Goal: Information Seeking & Learning: Learn about a topic

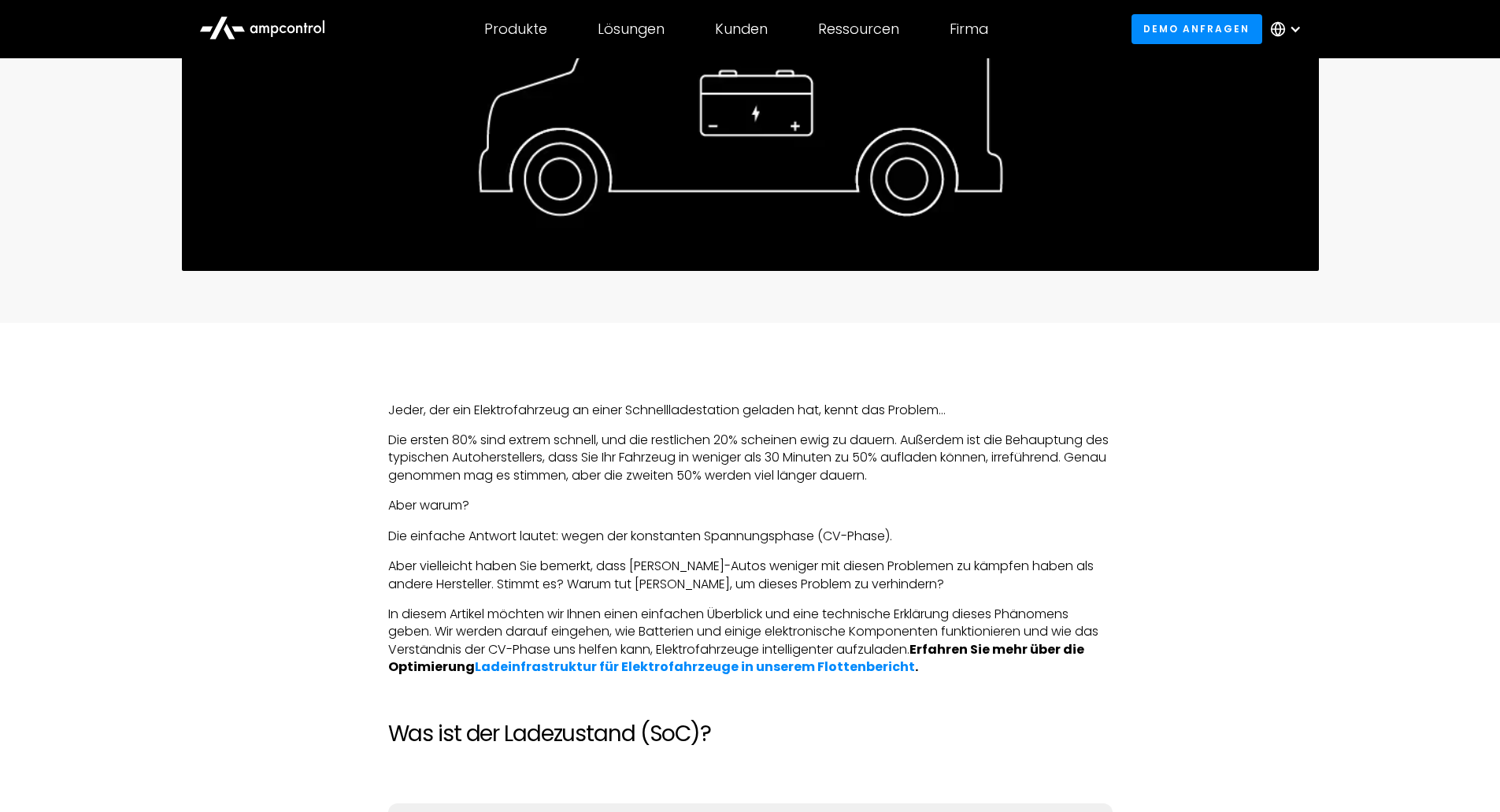
scroll to position [866, 0]
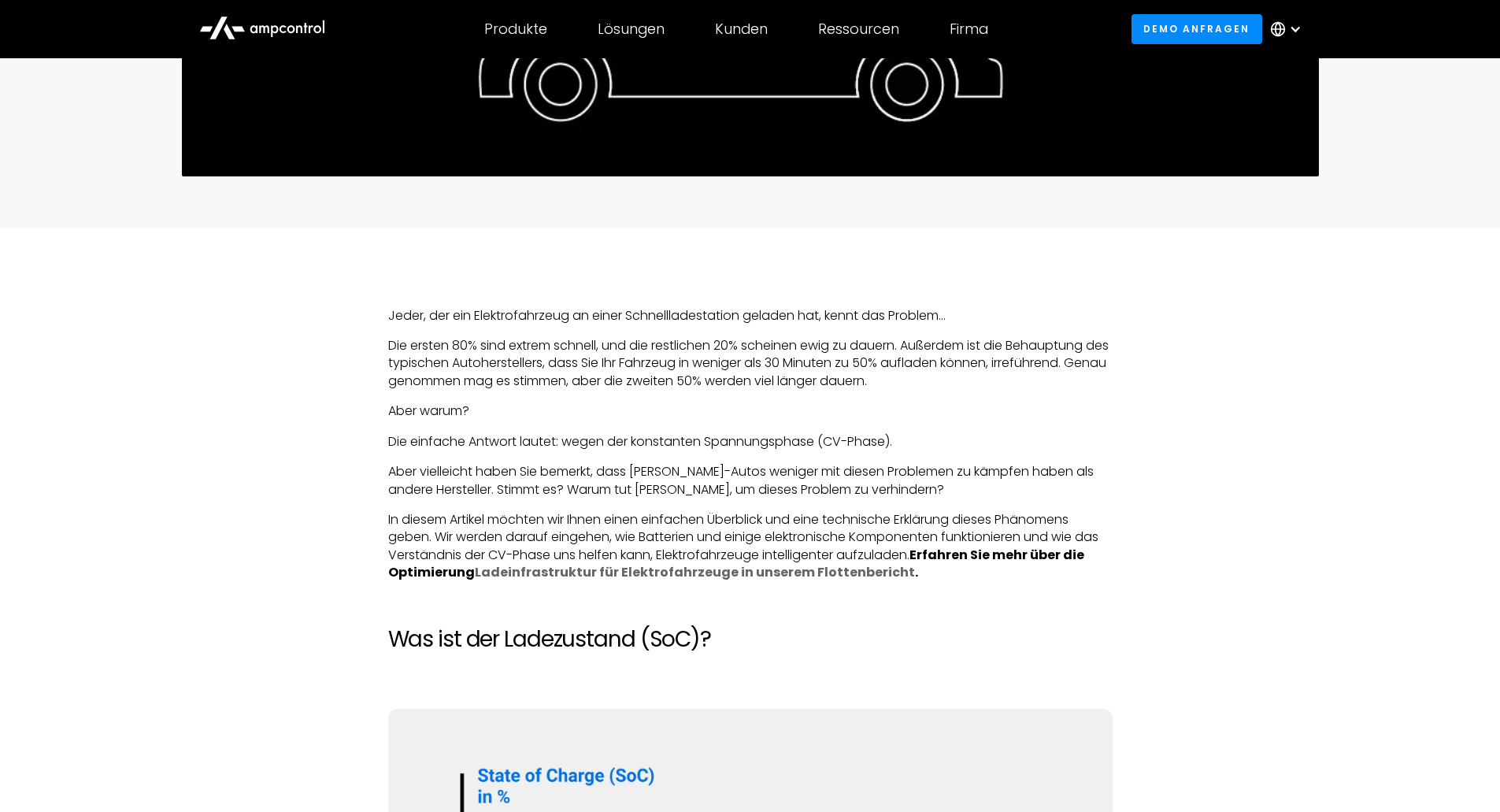
click at [687, 570] on strong "Ladeinfrastruktur für Elektrofahrzeuge in unserem Flottenbericht" at bounding box center [695, 572] width 440 height 18
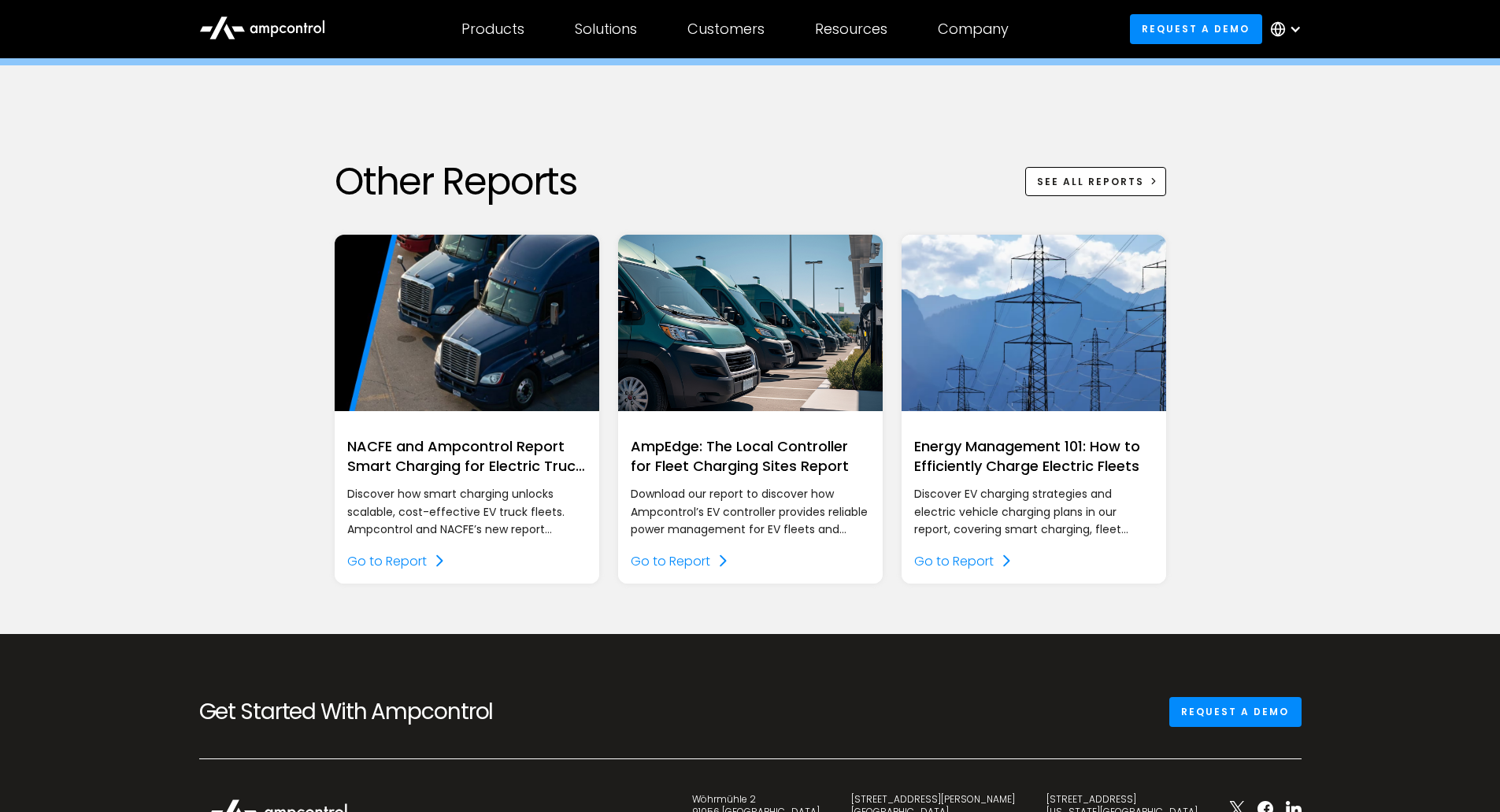
scroll to position [1811, 0]
